Goal: Transaction & Acquisition: Purchase product/service

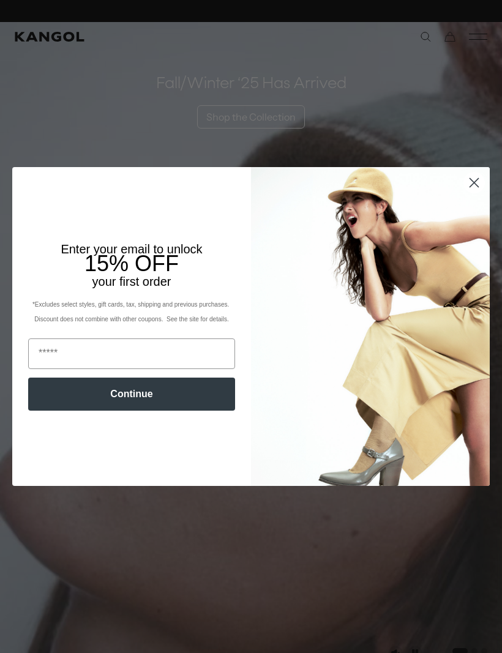
scroll to position [0, 252]
click at [473, 174] on circle "Close dialog" at bounding box center [474, 182] width 20 height 20
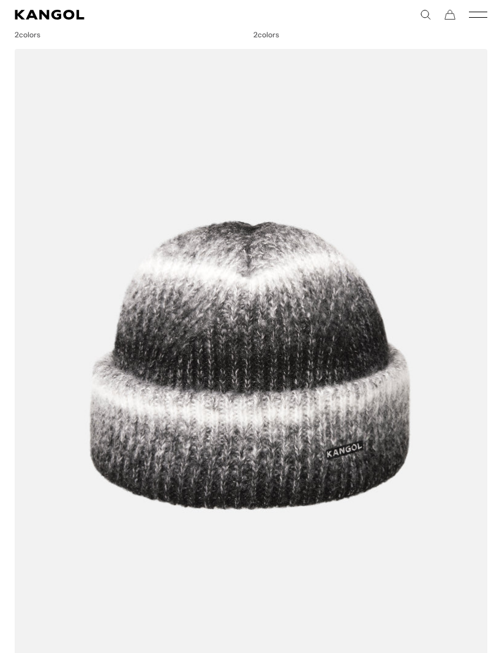
scroll to position [2155, 0]
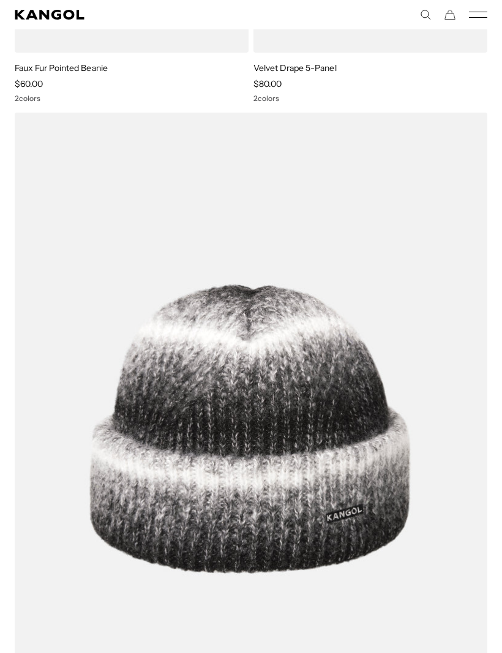
click at [475, 15] on icon "Mobile Menu" at bounding box center [478, 14] width 18 height 11
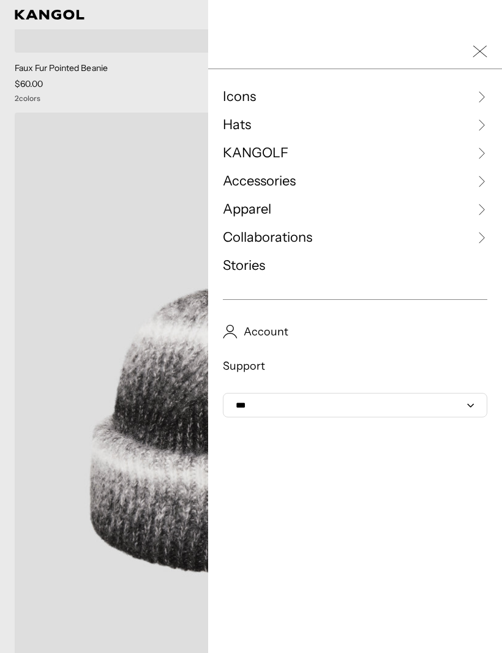
scroll to position [0, 0]
click at [349, 209] on link "Apparel" at bounding box center [355, 209] width 264 height 18
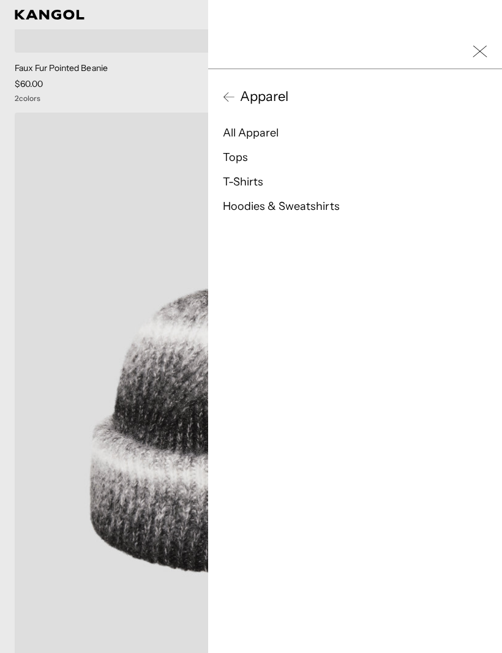
scroll to position [0, 252]
click at [246, 155] on link "Tops" at bounding box center [235, 156] width 25 height 13
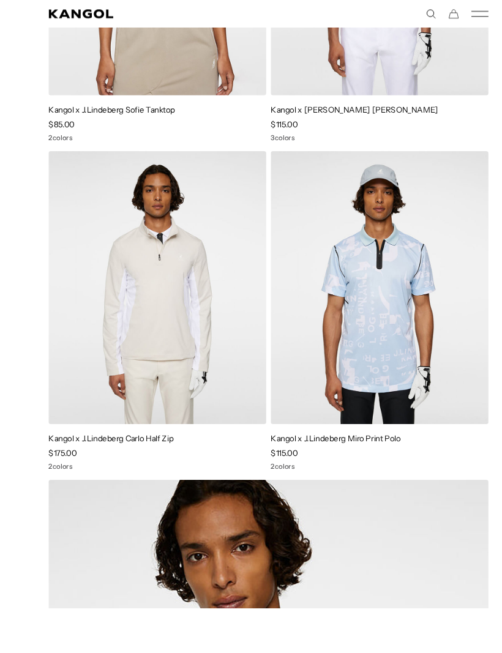
scroll to position [395, 0]
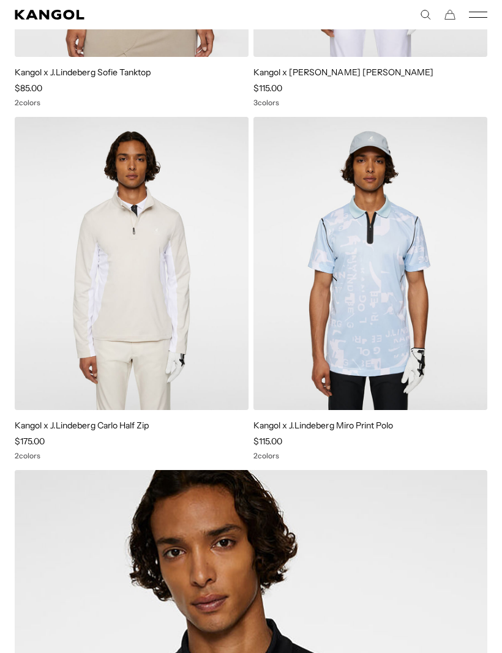
click at [0, 0] on img at bounding box center [0, 0] width 0 height 0
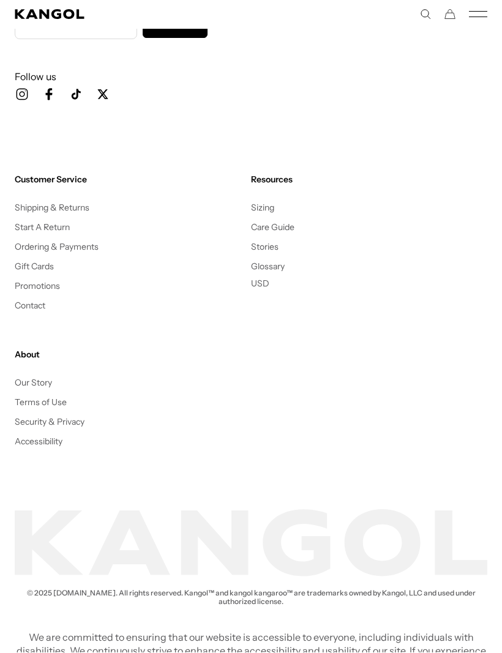
scroll to position [0, 0]
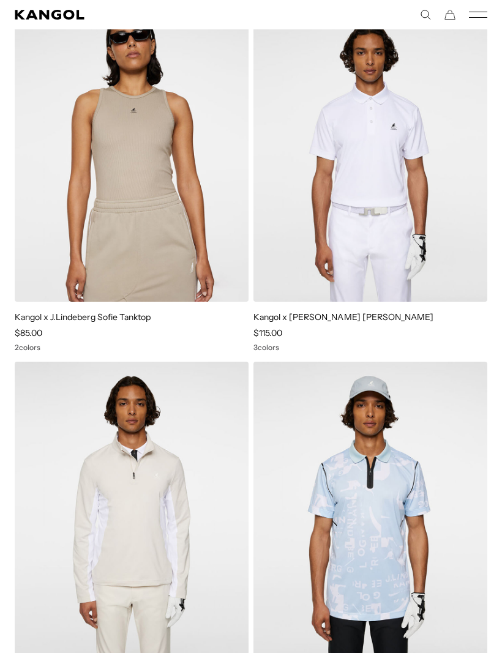
click at [475, 18] on rect "Mobile Menu" at bounding box center [478, 17] width 18 height 1
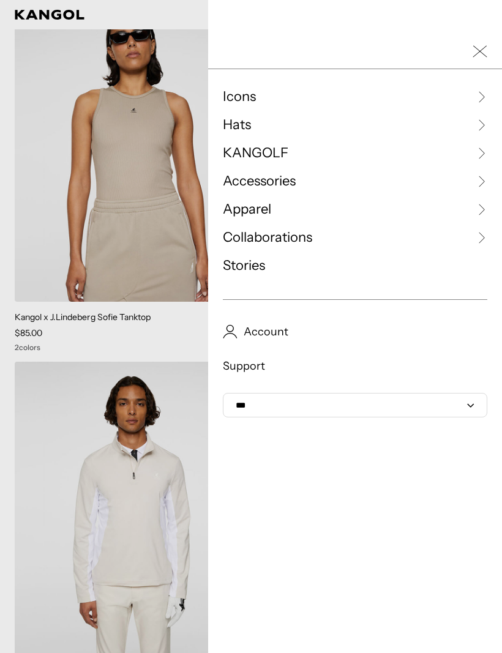
click at [241, 214] on span "Apparel" at bounding box center [247, 209] width 48 height 18
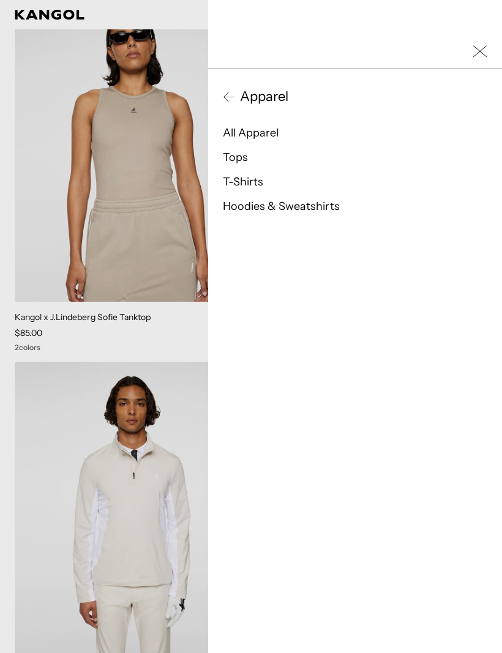
scroll to position [0, 252]
click at [248, 212] on link "Hoodies & Sweatshirts" at bounding box center [281, 205] width 117 height 13
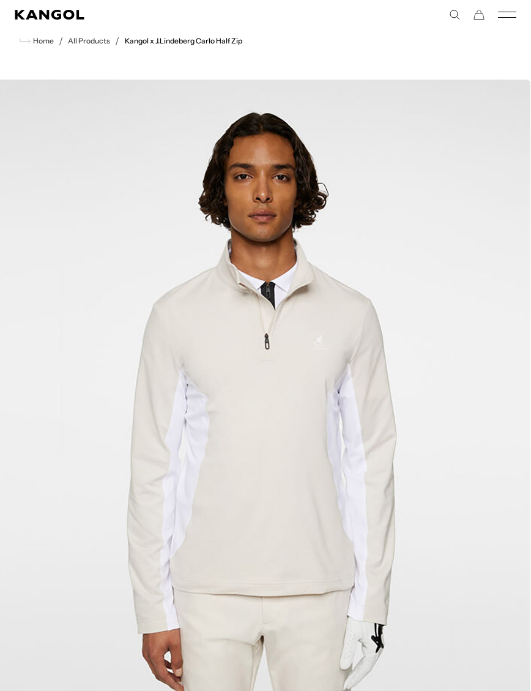
scroll to position [29, 0]
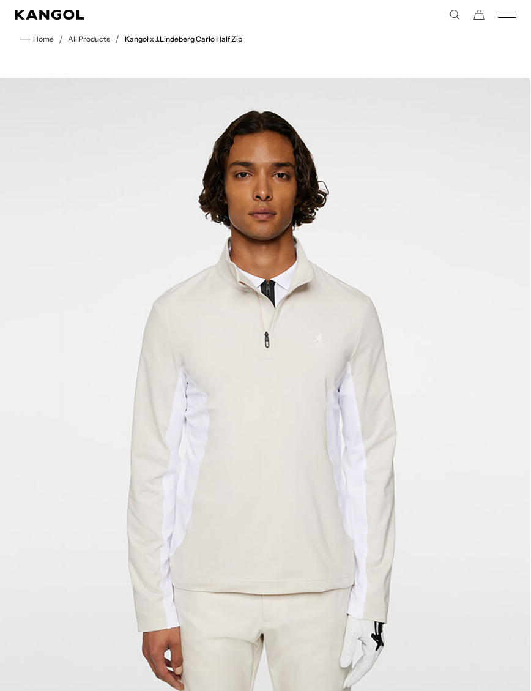
click at [258, 406] on img "1 of 6" at bounding box center [262, 414] width 538 height 673
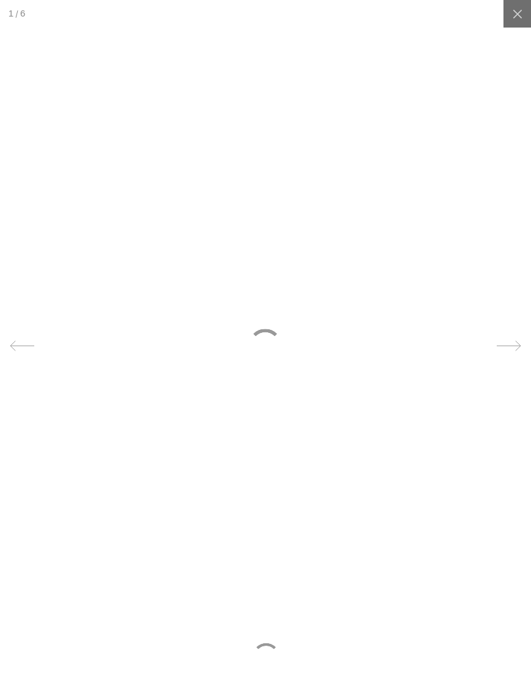
scroll to position [0, 252]
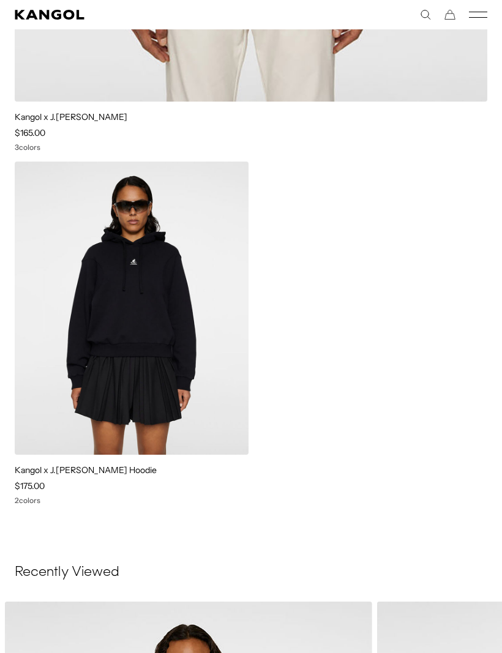
click at [429, 19] on icon "Search here" at bounding box center [425, 14] width 11 height 11
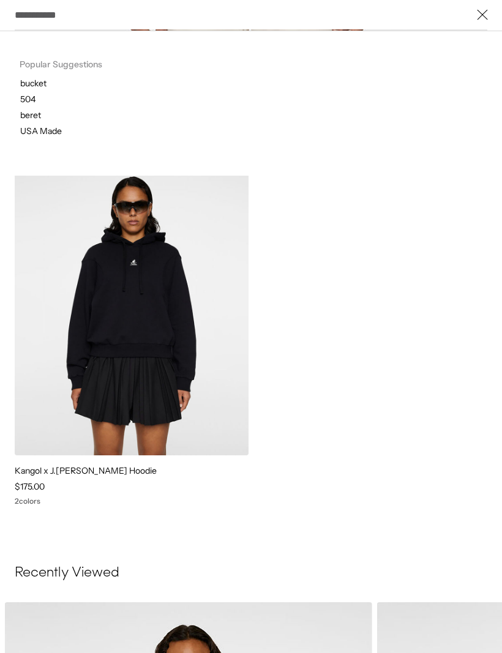
click at [421, 12] on input "Search here" at bounding box center [251, 15] width 472 height 28
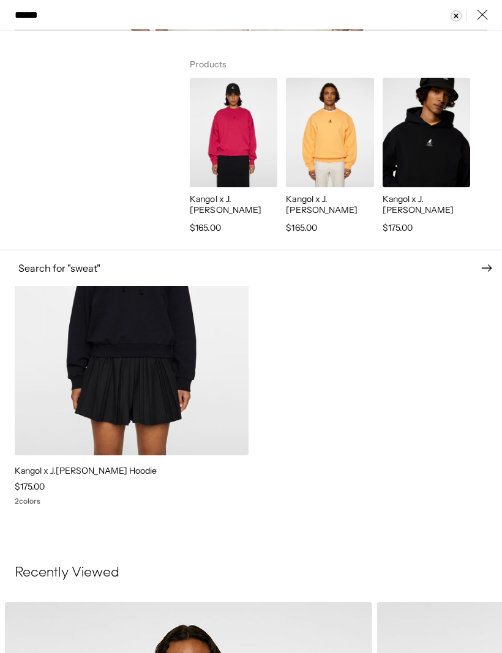
type input "*******"
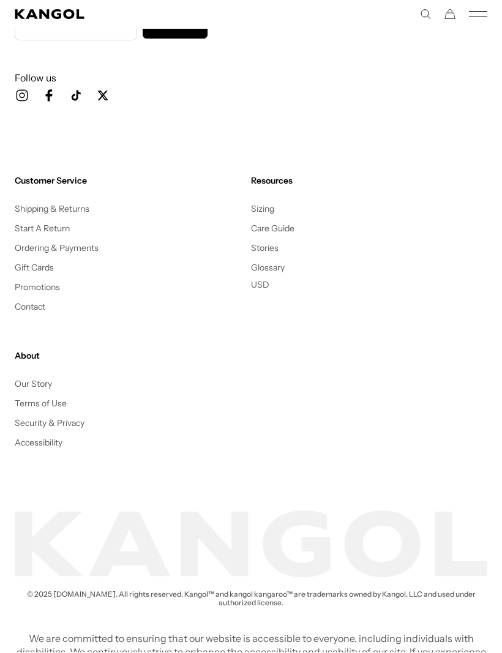
scroll to position [0, 252]
